Goal: Transaction & Acquisition: Purchase product/service

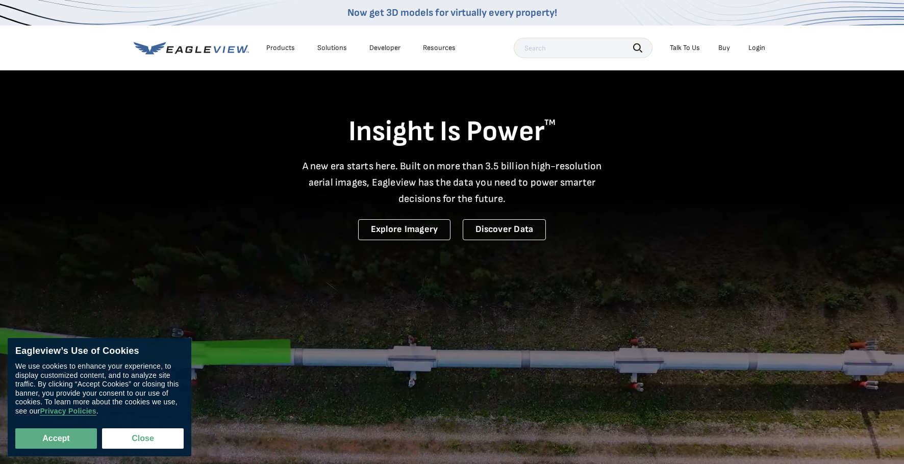
click at [761, 47] on div "Login" at bounding box center [757, 47] width 17 height 9
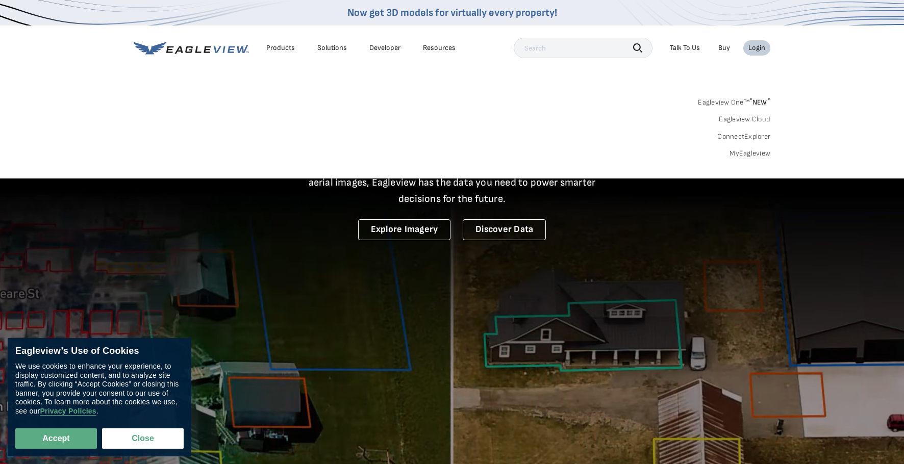
click at [750, 154] on link "MyEagleview" at bounding box center [750, 153] width 41 height 9
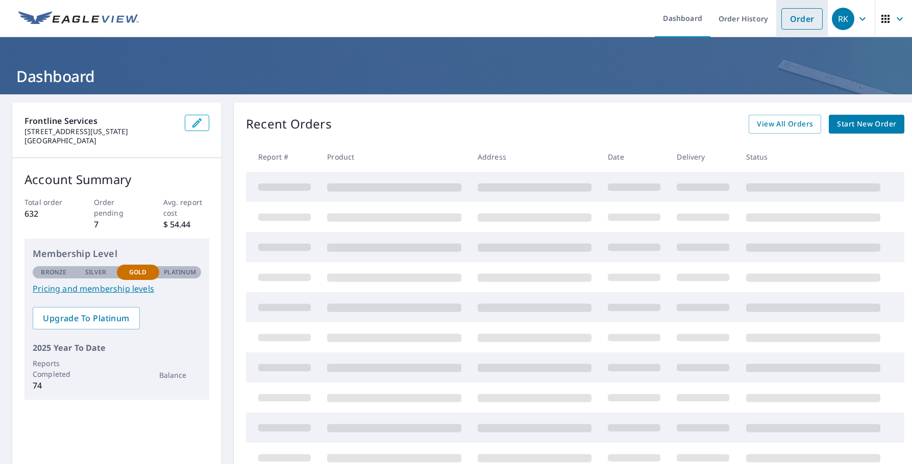
click at [800, 21] on link "Order" at bounding box center [801, 18] width 41 height 21
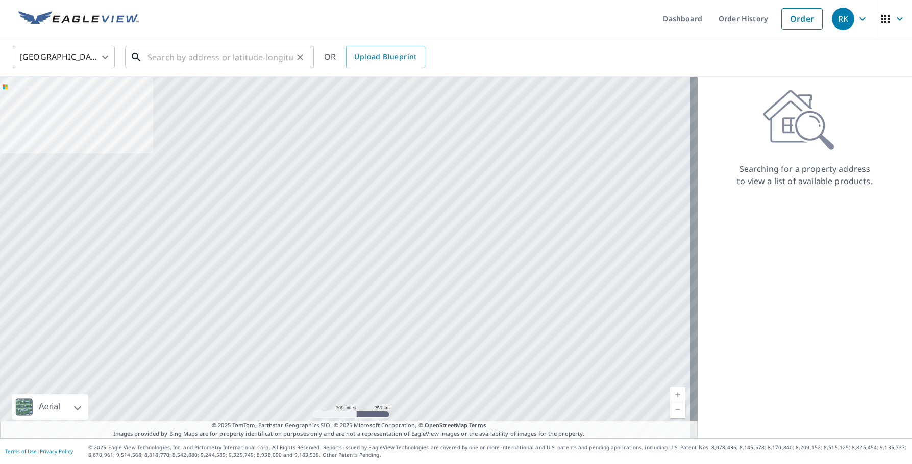
click at [176, 58] on input "text" at bounding box center [220, 57] width 145 height 29
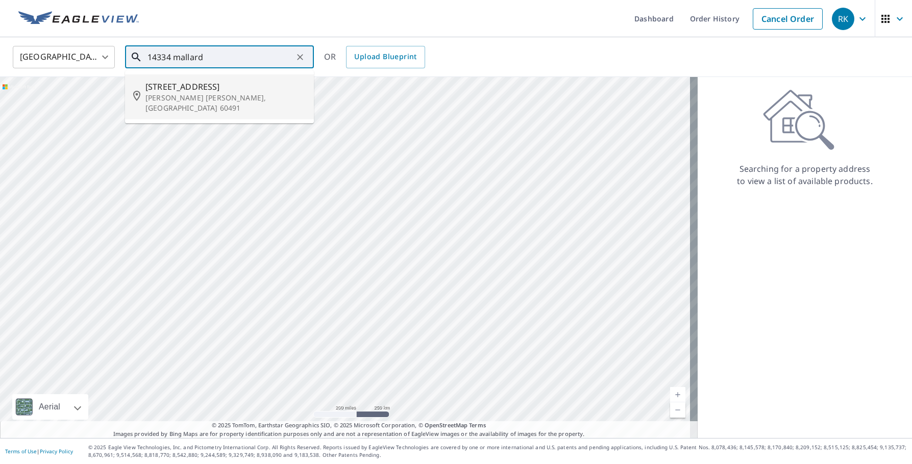
click at [182, 93] on p "Homer Glen, IL 60491" at bounding box center [225, 103] width 160 height 20
type input "14334 Mallard Dr Homer Glen, IL 60491"
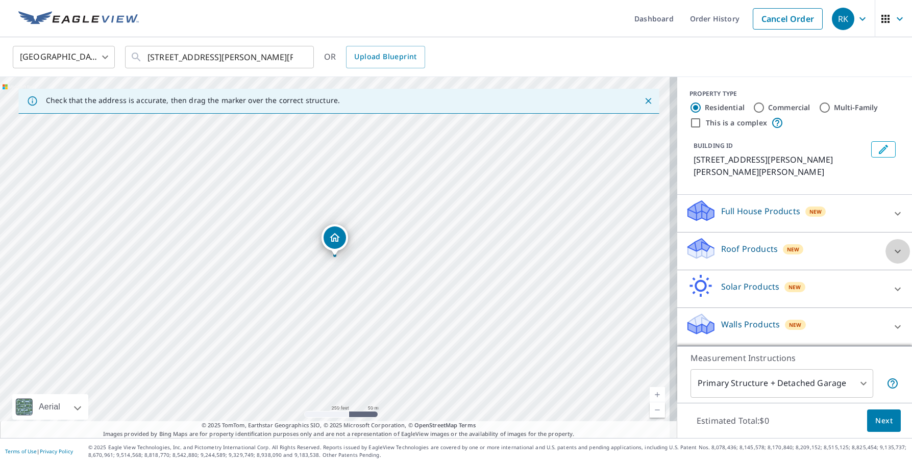
click at [895, 250] on icon at bounding box center [898, 252] width 6 height 4
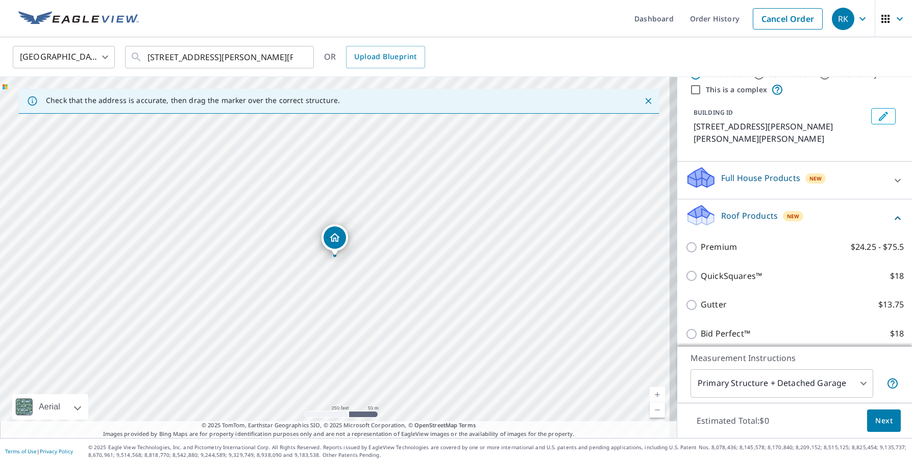
scroll to position [51, 0]
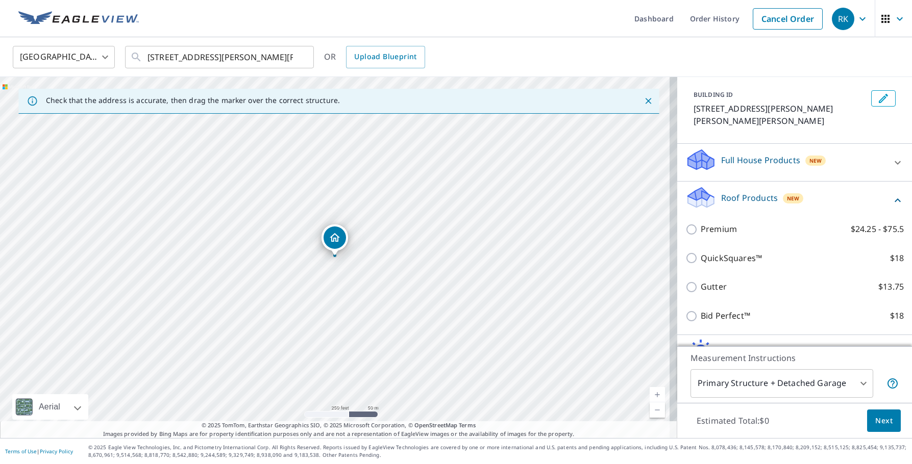
click at [892, 194] on icon at bounding box center [898, 200] width 12 height 12
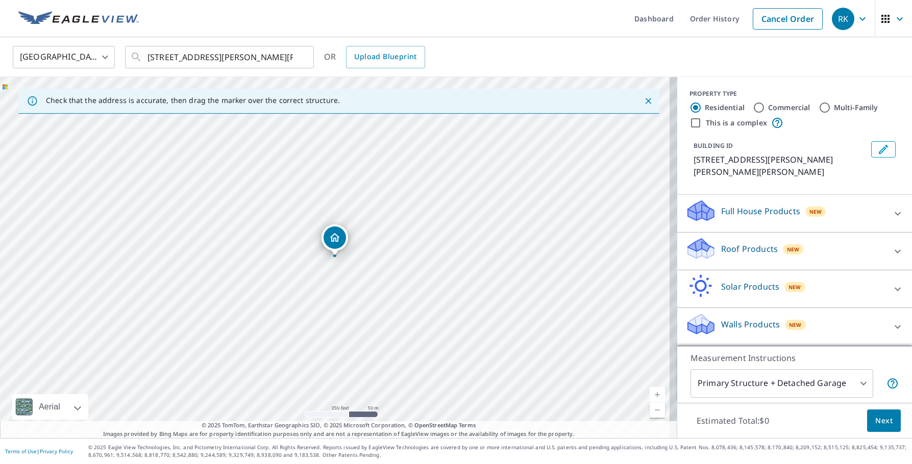
scroll to position [0, 0]
click at [895, 325] on icon at bounding box center [898, 327] width 6 height 4
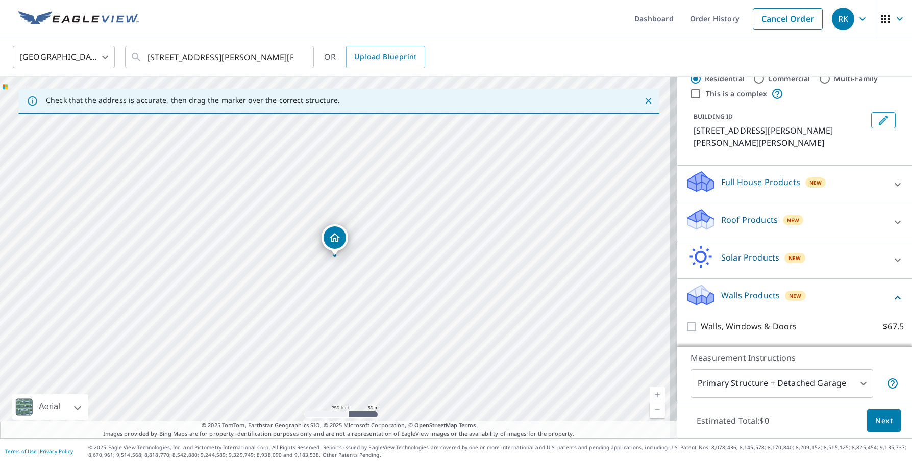
scroll to position [45, 0]
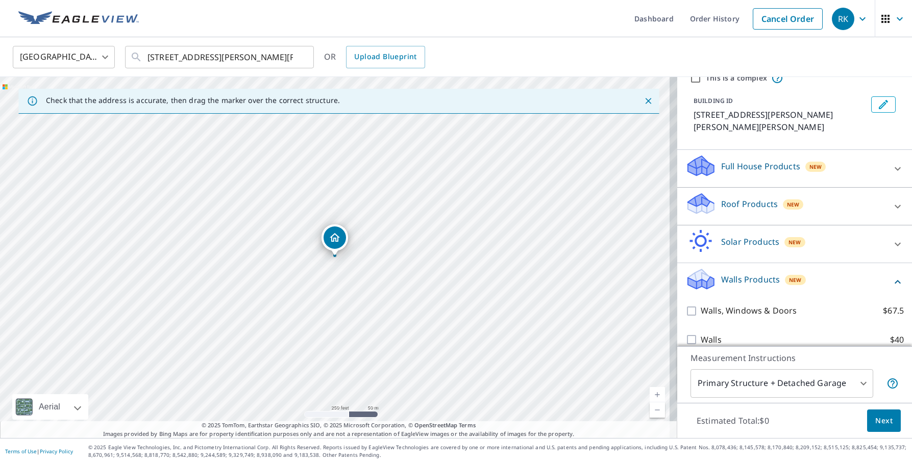
click at [895, 280] on icon at bounding box center [898, 282] width 6 height 4
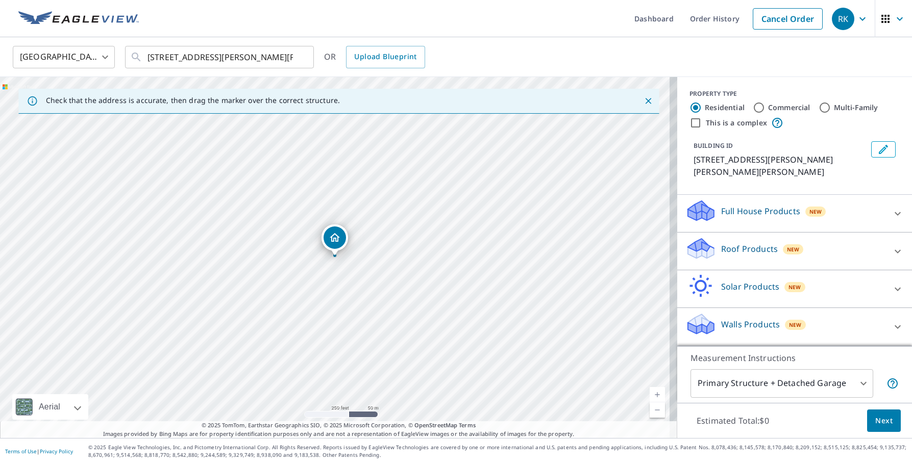
scroll to position [0, 0]
click at [892, 208] on icon at bounding box center [898, 214] width 12 height 12
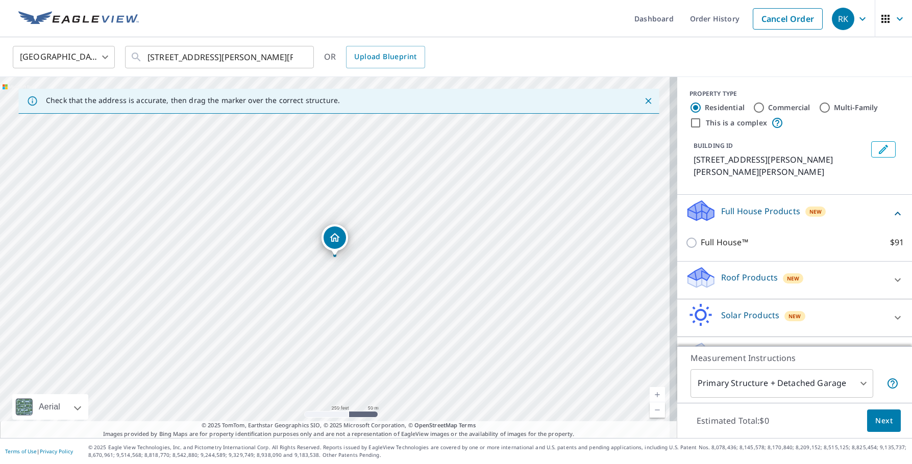
click at [892, 208] on icon at bounding box center [898, 214] width 12 height 12
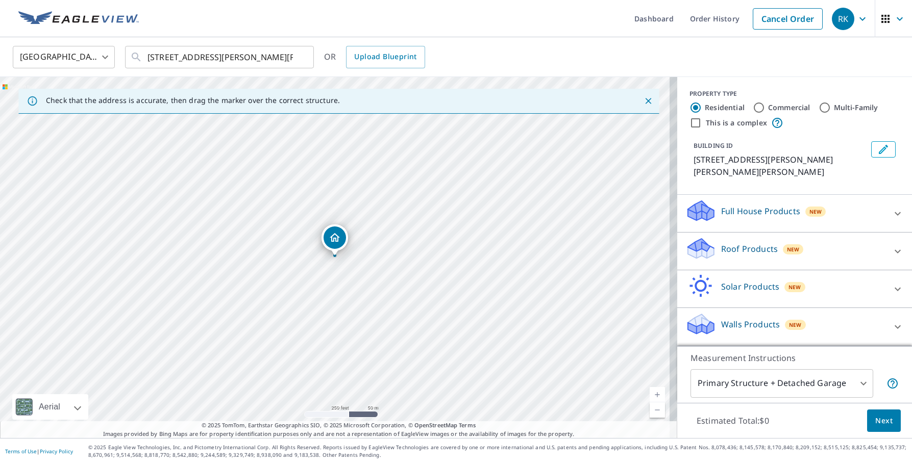
click at [805, 205] on div "New" at bounding box center [815, 211] width 21 height 12
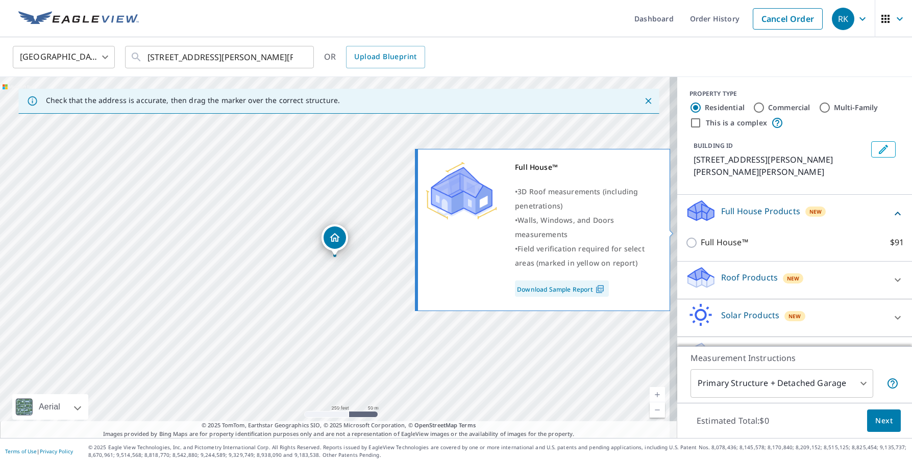
click at [687, 237] on input "Full House™ $91" at bounding box center [693, 243] width 15 height 12
checkbox input "true"
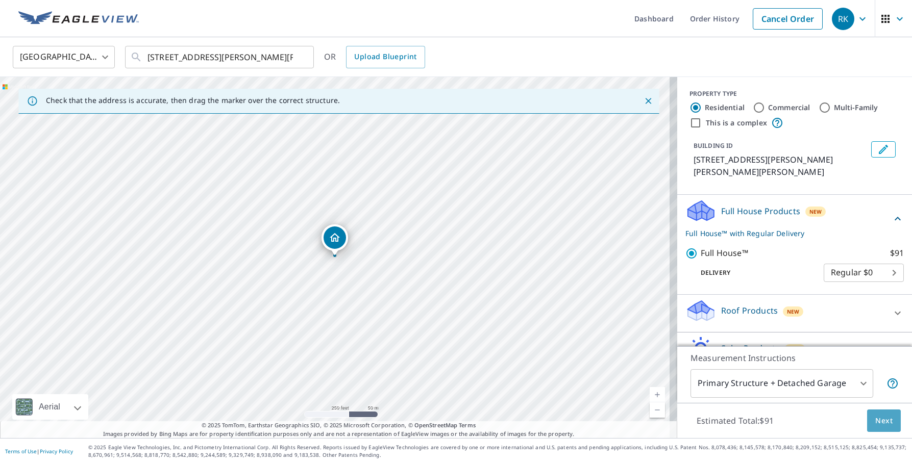
click at [878, 422] on span "Next" at bounding box center [883, 421] width 17 height 13
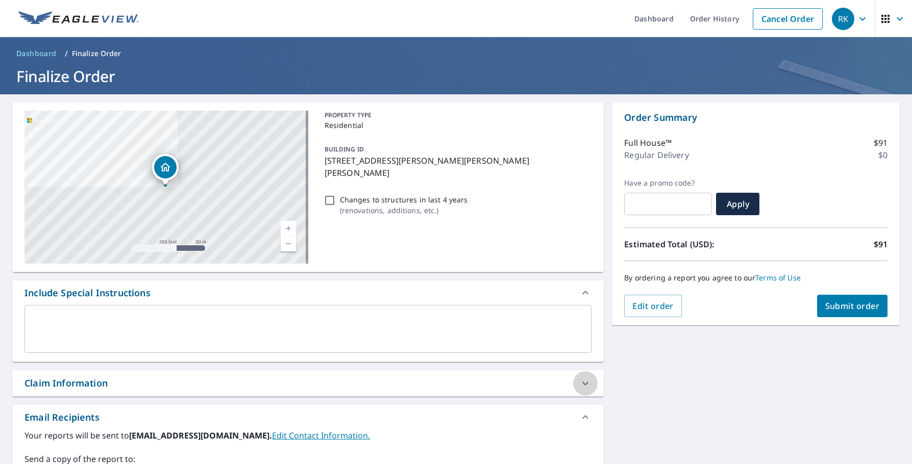
click at [580, 383] on icon at bounding box center [585, 384] width 12 height 12
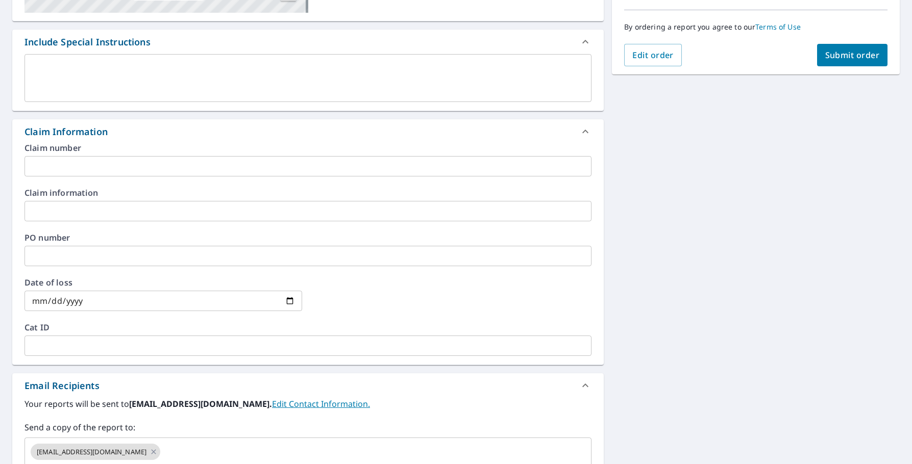
scroll to position [255, 0]
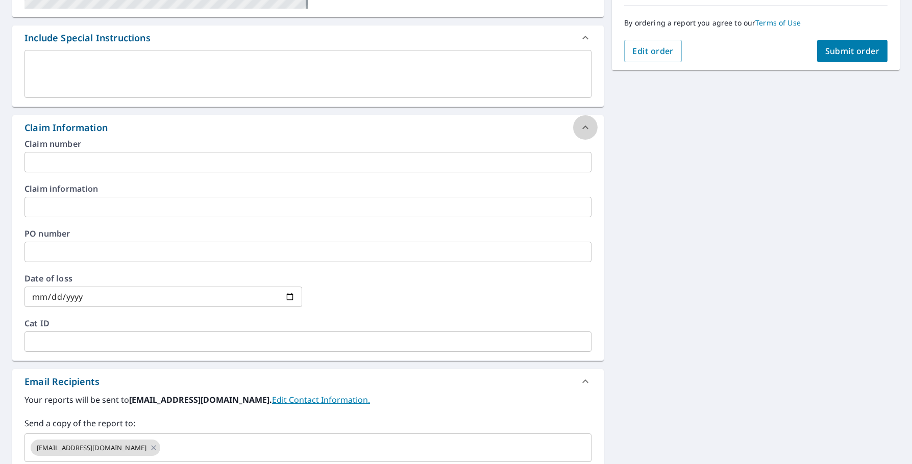
click at [574, 125] on div at bounding box center [585, 127] width 25 height 25
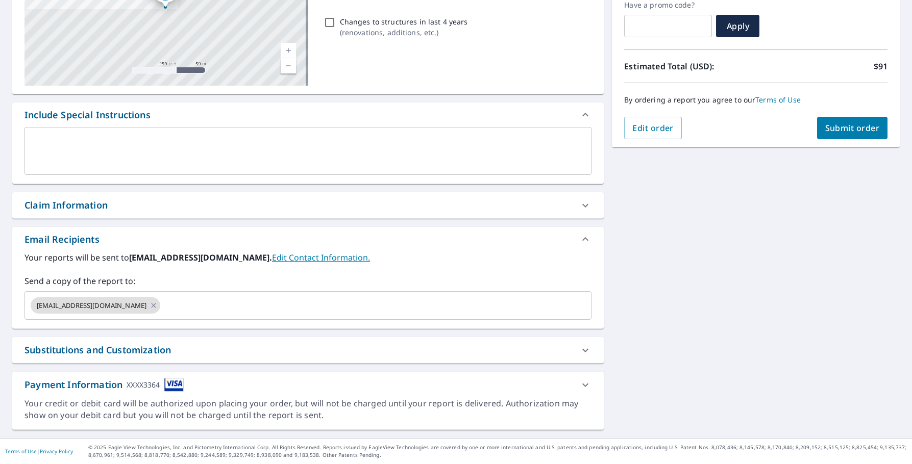
scroll to position [178, 0]
click at [162, 306] on input "text" at bounding box center [367, 305] width 410 height 19
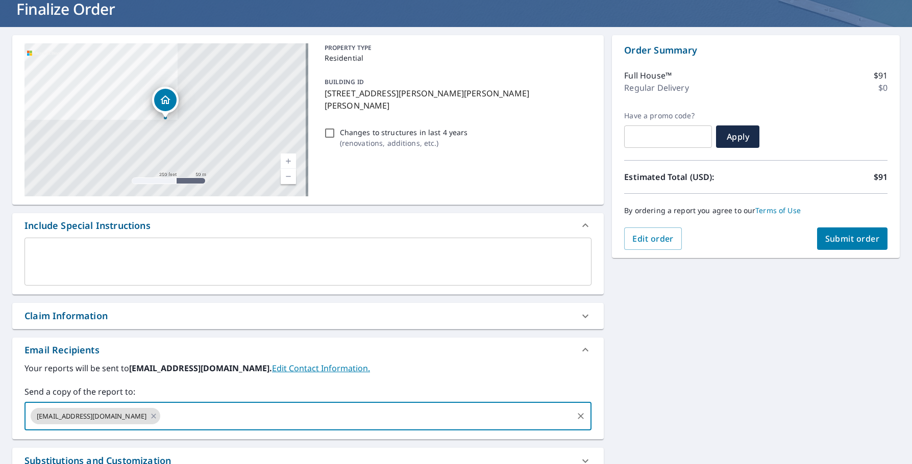
scroll to position [0, 0]
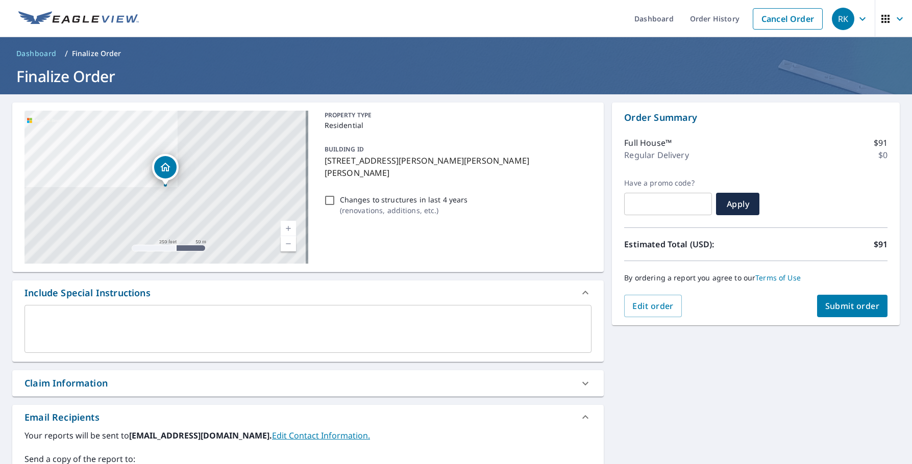
click at [108, 15] on img at bounding box center [78, 18] width 120 height 15
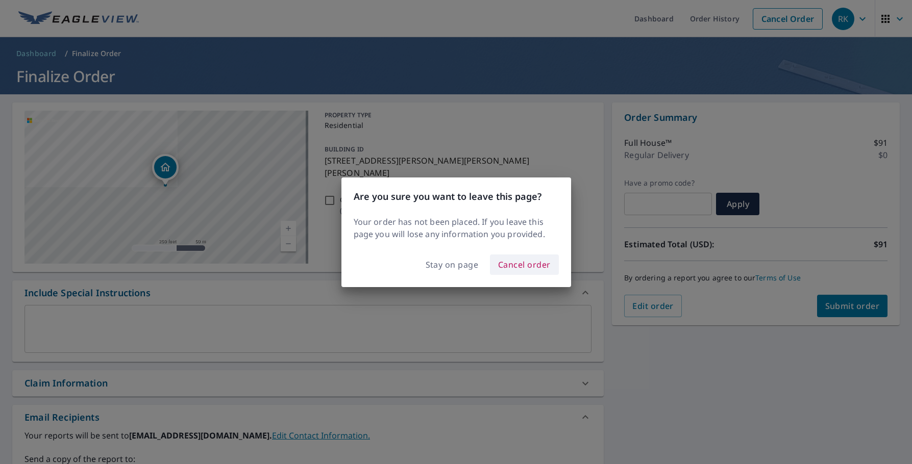
click at [520, 268] on span "Cancel order" at bounding box center [524, 265] width 53 height 14
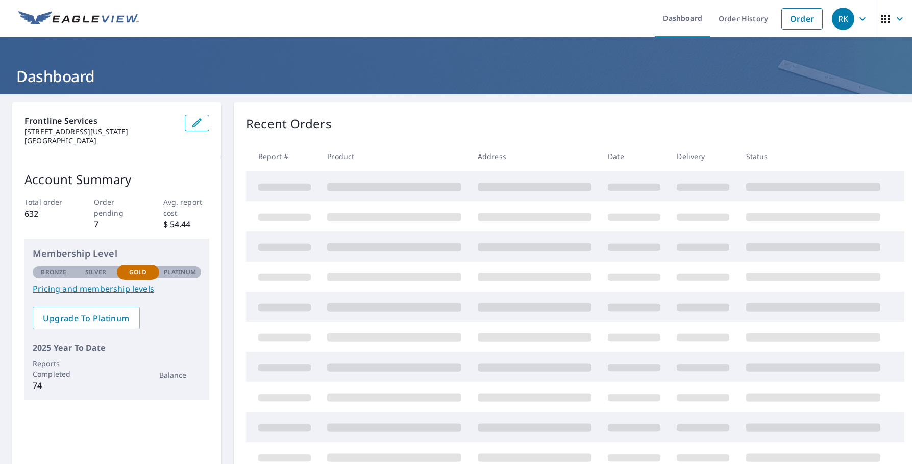
click at [419, 114] on div "Recent Orders Report # Product Address Date Delivery Status" at bounding box center [575, 294] width 683 height 382
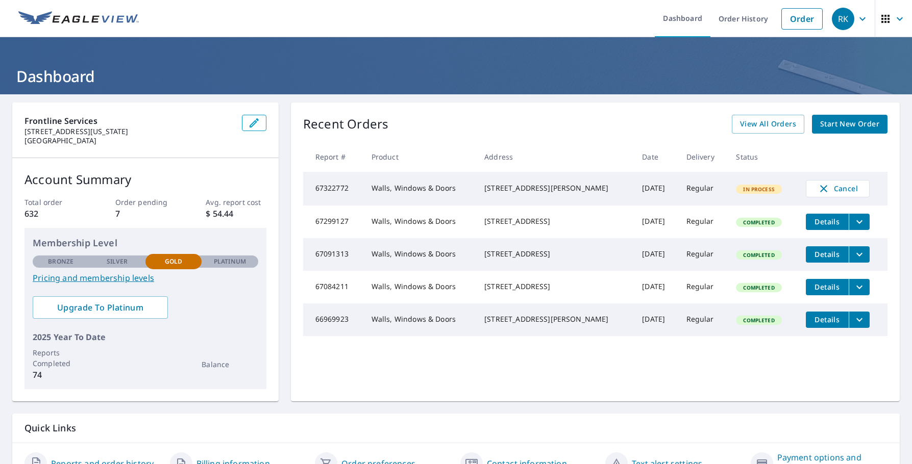
click at [848, 125] on span "Start New Order" at bounding box center [849, 124] width 59 height 13
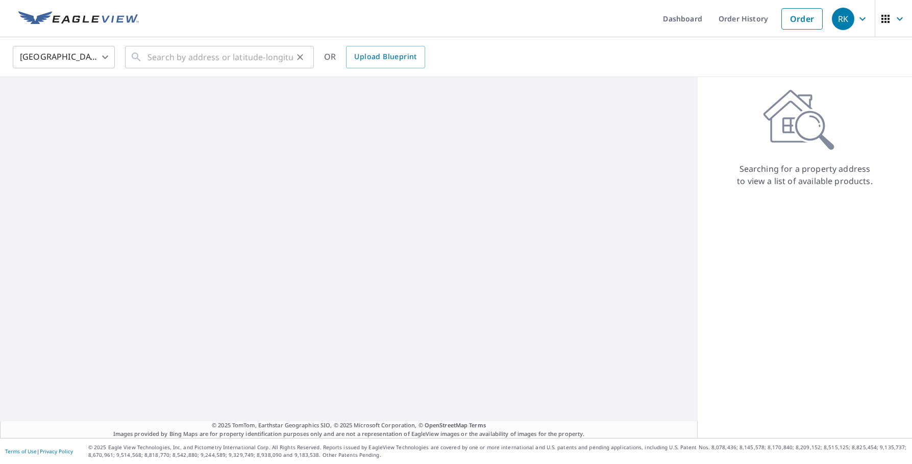
click at [146, 58] on div "​" at bounding box center [219, 57] width 189 height 22
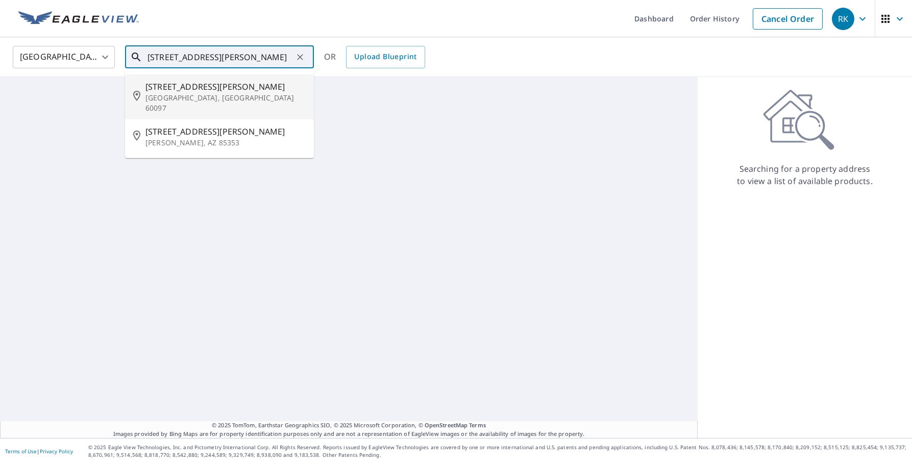
click at [181, 88] on span "8525 Riley Rd" at bounding box center [225, 87] width 160 height 12
type input "8525 Riley Rd Wonder Lake, IL 60097"
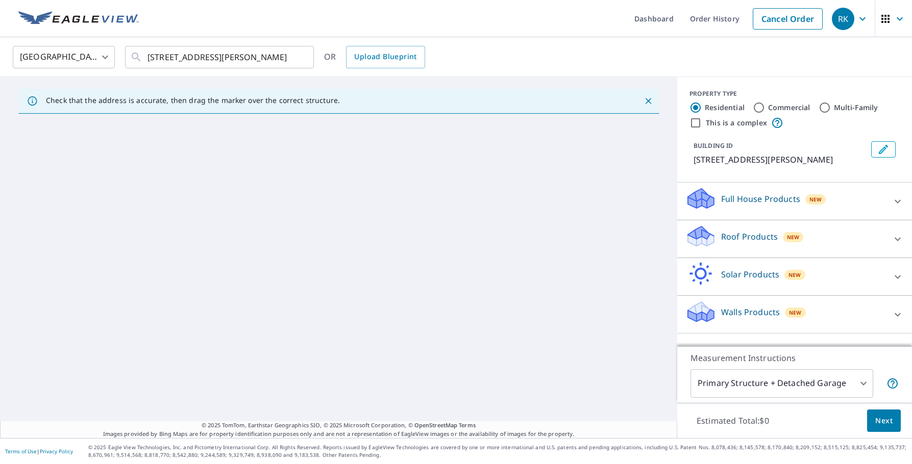
click at [218, 104] on p "Check that the address is accurate, then drag the marker over the correct struc…" at bounding box center [193, 100] width 294 height 9
click at [177, 101] on p "Check that the address is accurate, then drag the marker over the correct struc…" at bounding box center [193, 100] width 294 height 9
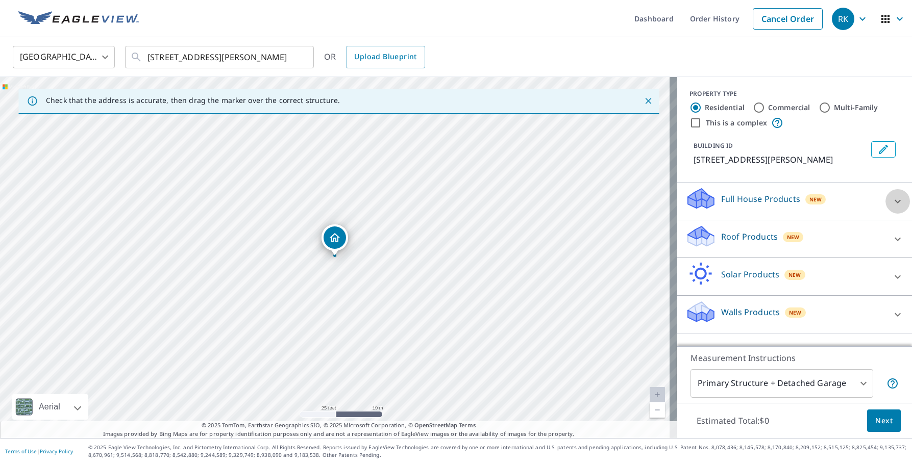
click at [895, 202] on icon at bounding box center [898, 202] width 6 height 4
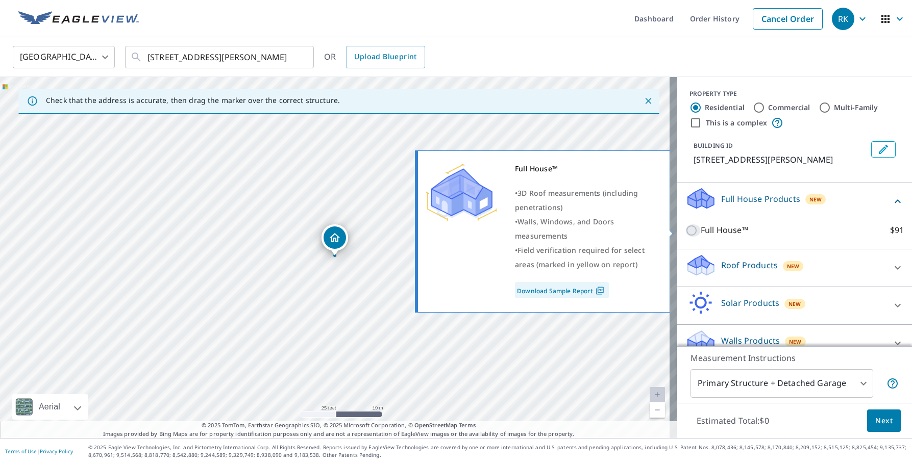
click at [686, 229] on input "Full House™ $91" at bounding box center [693, 231] width 15 height 12
checkbox input "true"
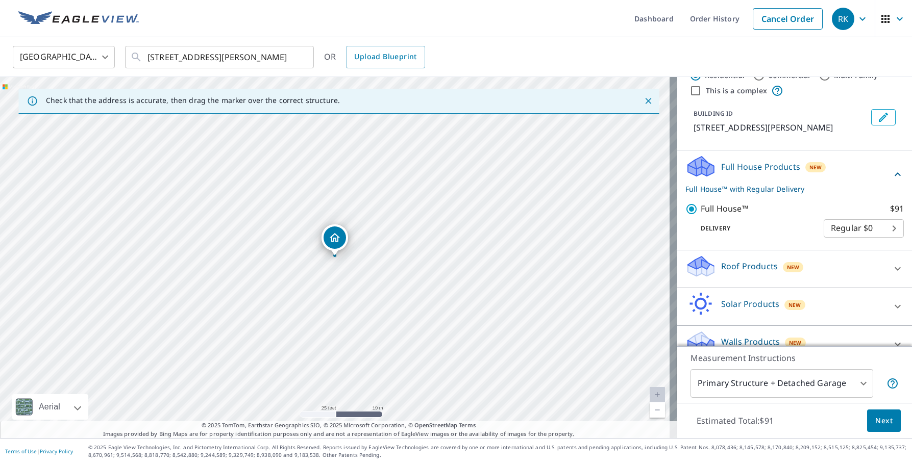
scroll to position [50, 0]
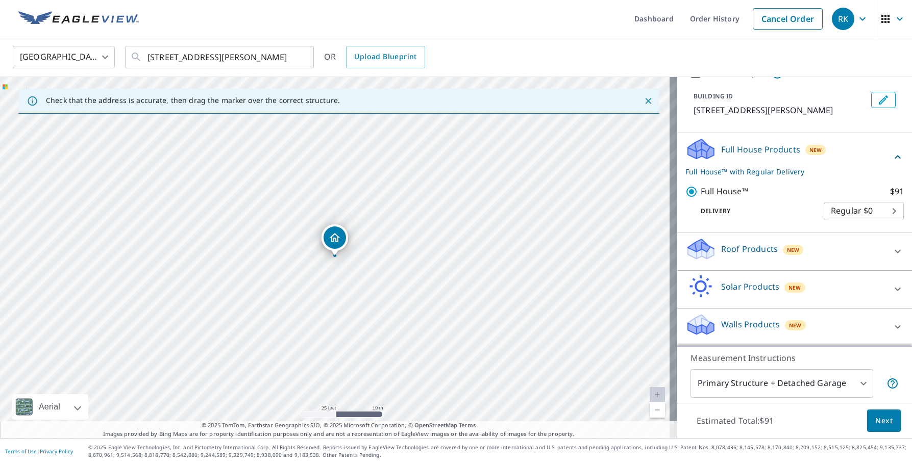
click at [836, 207] on body "RK RK Dashboard Order History Cancel Order RK United States US ​ 8525 Riley Rd …" at bounding box center [456, 232] width 912 height 464
click at [841, 146] on div at bounding box center [456, 232] width 912 height 464
click at [869, 211] on body "RK RK Dashboard Order History Cancel Order RK United States US ​ 8525 Riley Rd …" at bounding box center [456, 232] width 912 height 464
click at [879, 211] on li "Regular $0" at bounding box center [849, 211] width 80 height 18
click at [837, 160] on div "Full House Products New Full House™ with Regular Delivery" at bounding box center [789, 157] width 206 height 40
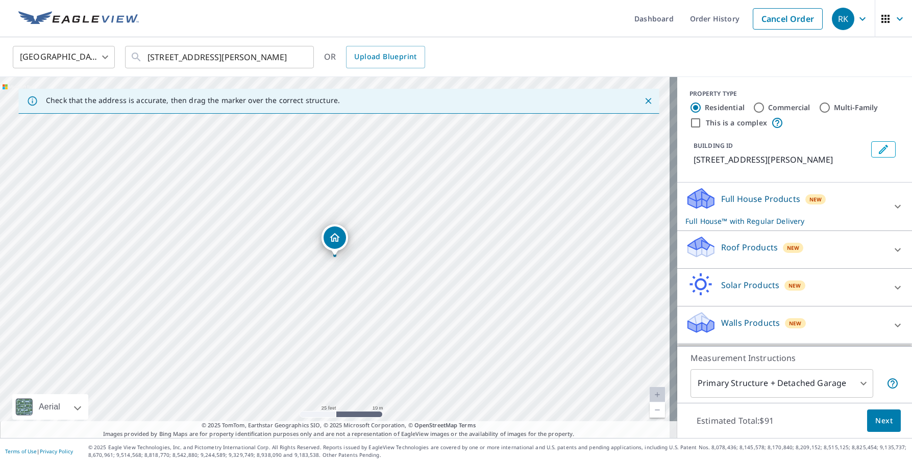
scroll to position [0, 0]
click at [876, 210] on div "Full House Products New Full House™ with Regular Delivery" at bounding box center [786, 207] width 200 height 40
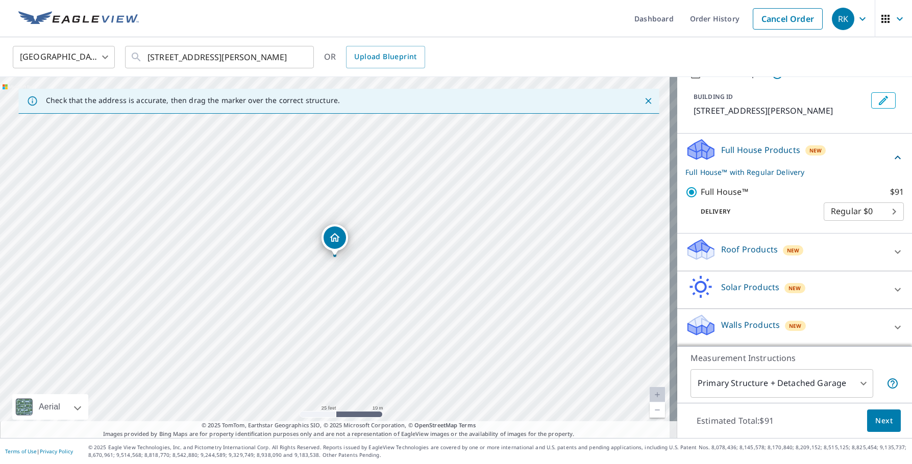
scroll to position [50, 0]
click at [875, 421] on span "Next" at bounding box center [883, 421] width 17 height 13
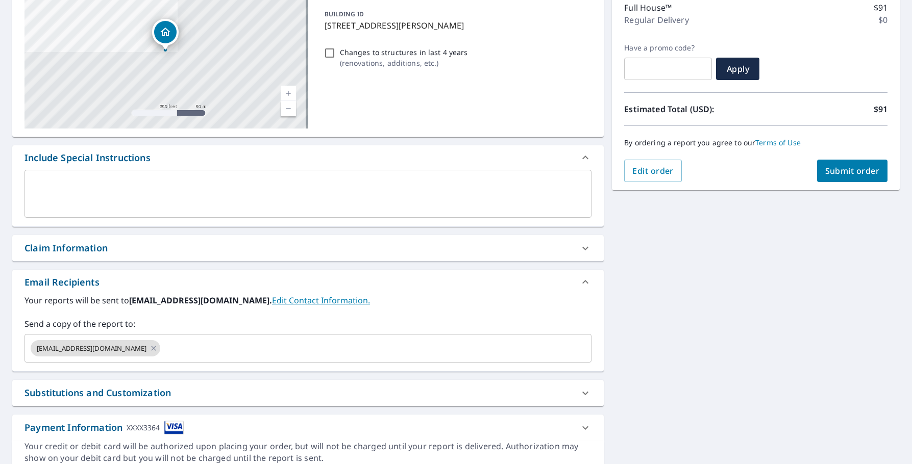
scroll to position [153, 0]
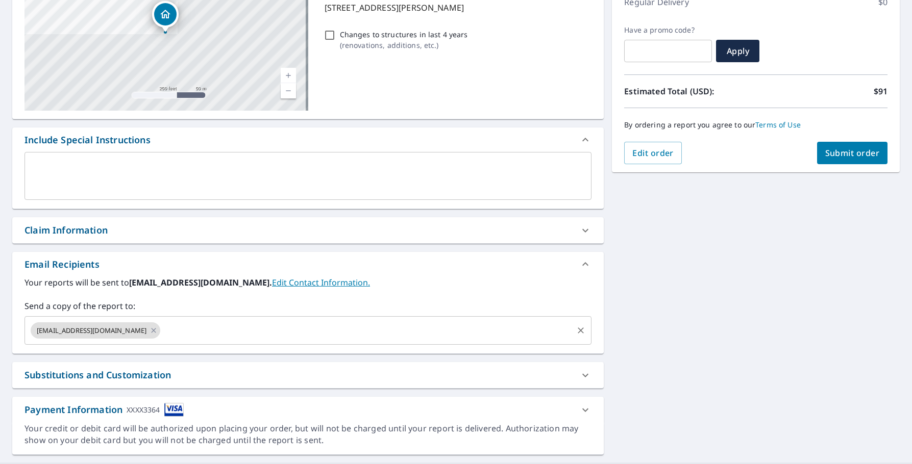
click at [217, 330] on input "text" at bounding box center [367, 330] width 410 height 19
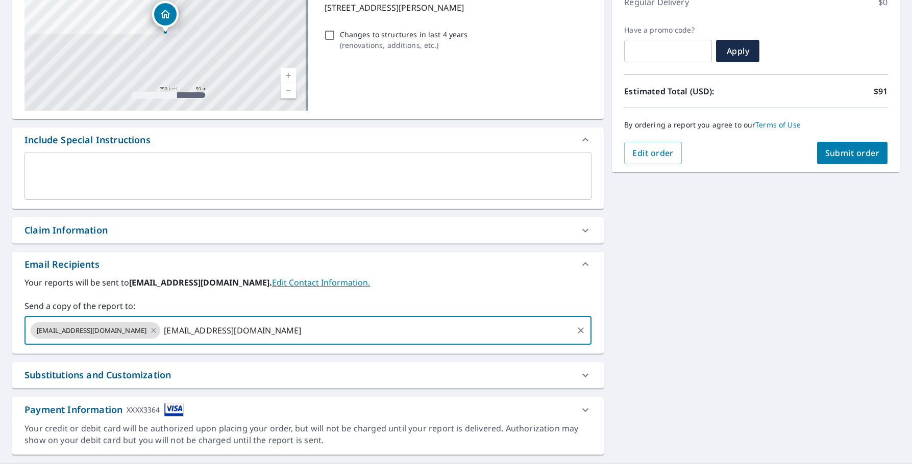
type input "larryt@frontlinegc.com"
click at [238, 330] on input "larryt@frontlinegc.com" at bounding box center [367, 330] width 410 height 19
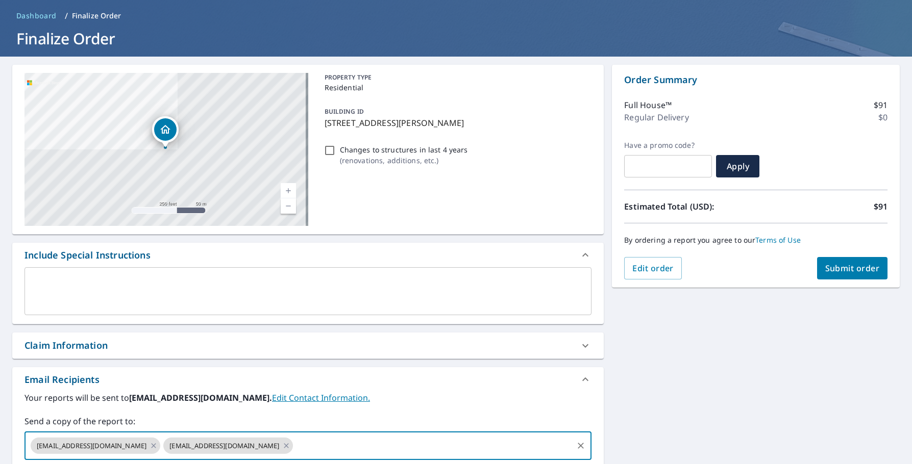
scroll to position [0, 0]
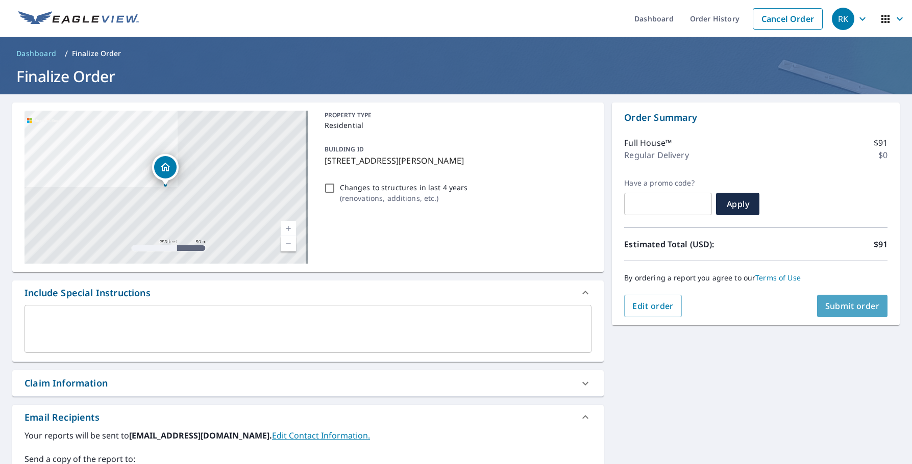
click at [842, 306] on span "Submit order" at bounding box center [852, 306] width 55 height 11
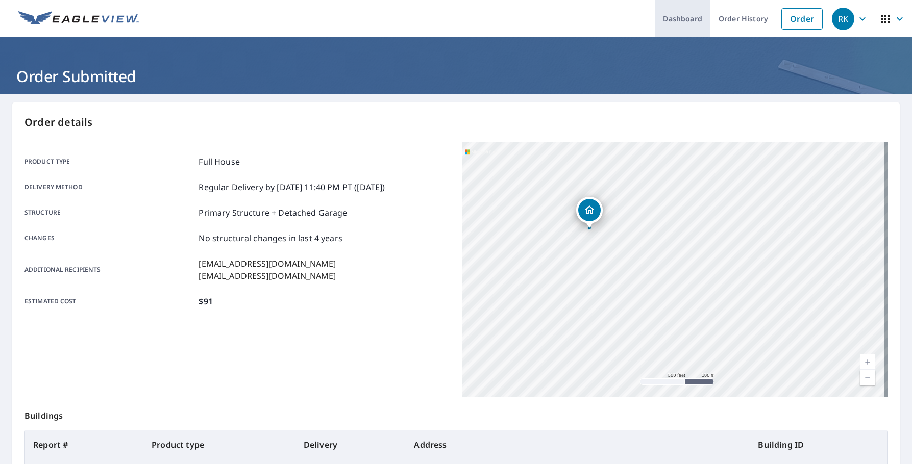
click at [676, 19] on link "Dashboard" at bounding box center [683, 18] width 56 height 37
